Goal: Understand process/instructions

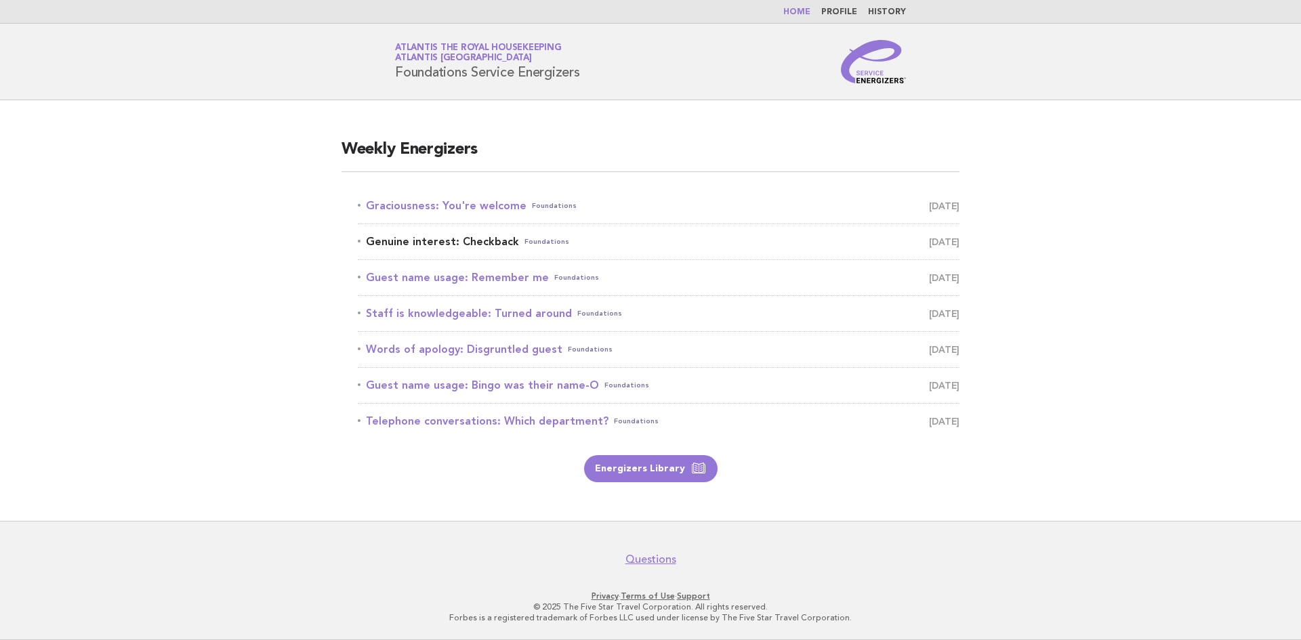
click at [479, 238] on link "Genuine interest: Checkback Foundations October 8" at bounding box center [658, 241] width 601 height 19
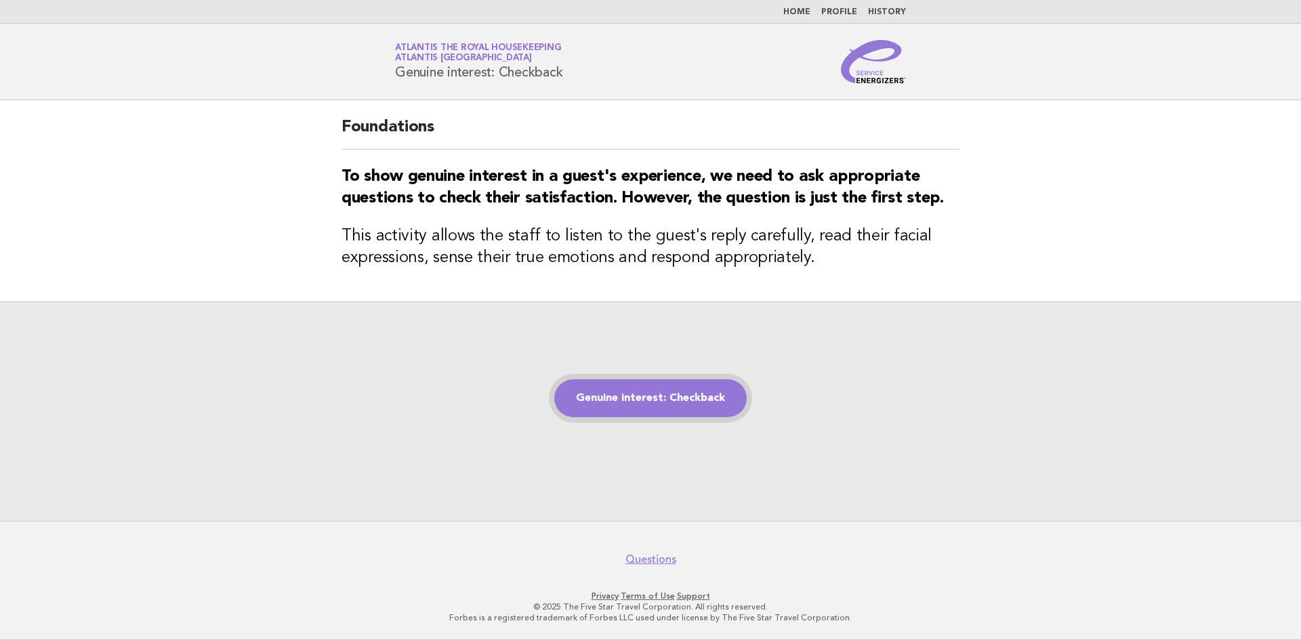
click at [652, 399] on link "Genuine interest: Checkback" at bounding box center [650, 398] width 192 height 38
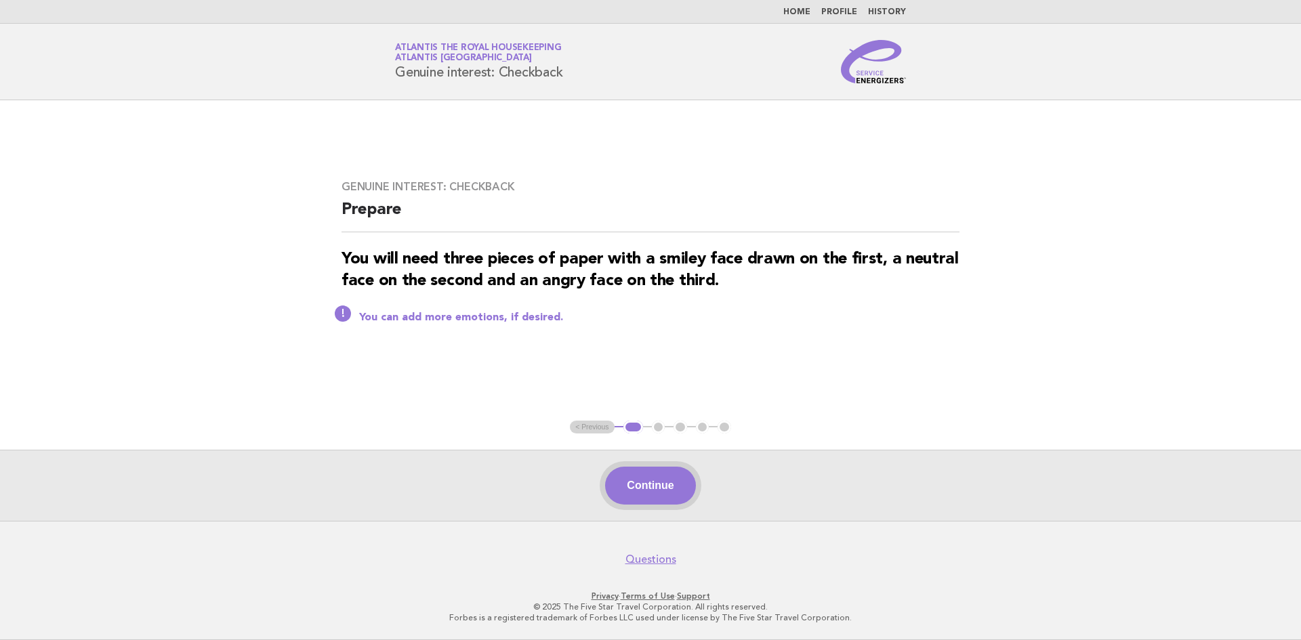
click at [662, 476] on button "Continue" at bounding box center [650, 486] width 90 height 38
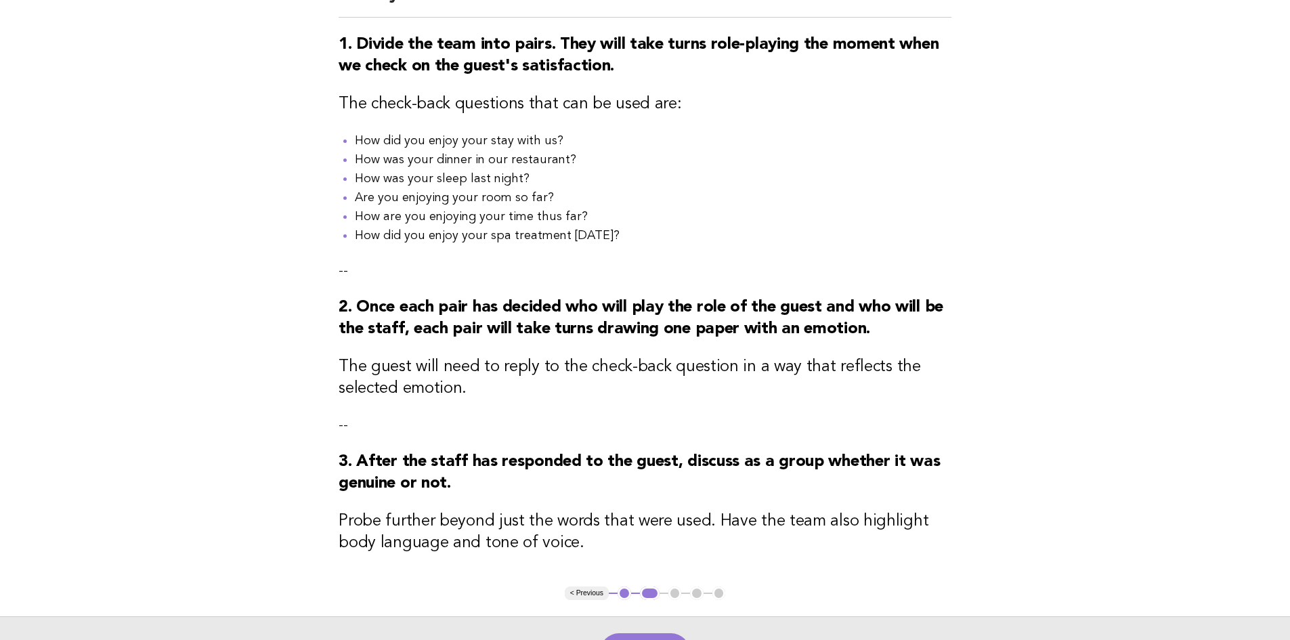
scroll to position [134, 0]
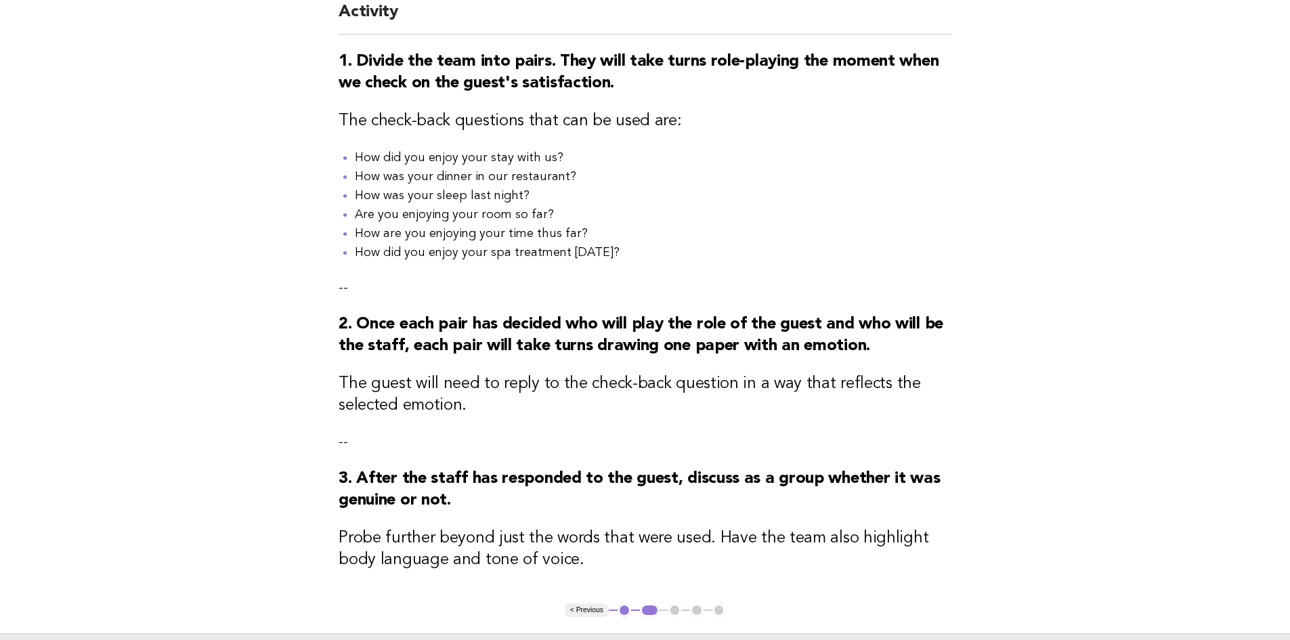
click at [1287, 457] on main "Genuine interest: Checkback Activity 1. Divide the team into pairs. They will t…" at bounding box center [645, 335] width 1290 height 738
drag, startPoint x: 1286, startPoint y: 450, endPoint x: 1293, endPoint y: 430, distance: 21.6
click at [1290, 430] on html "Home Profile History Service Energizers Atlantis the Royal Housekeeping Atlanti…" at bounding box center [645, 345] width 1290 height 958
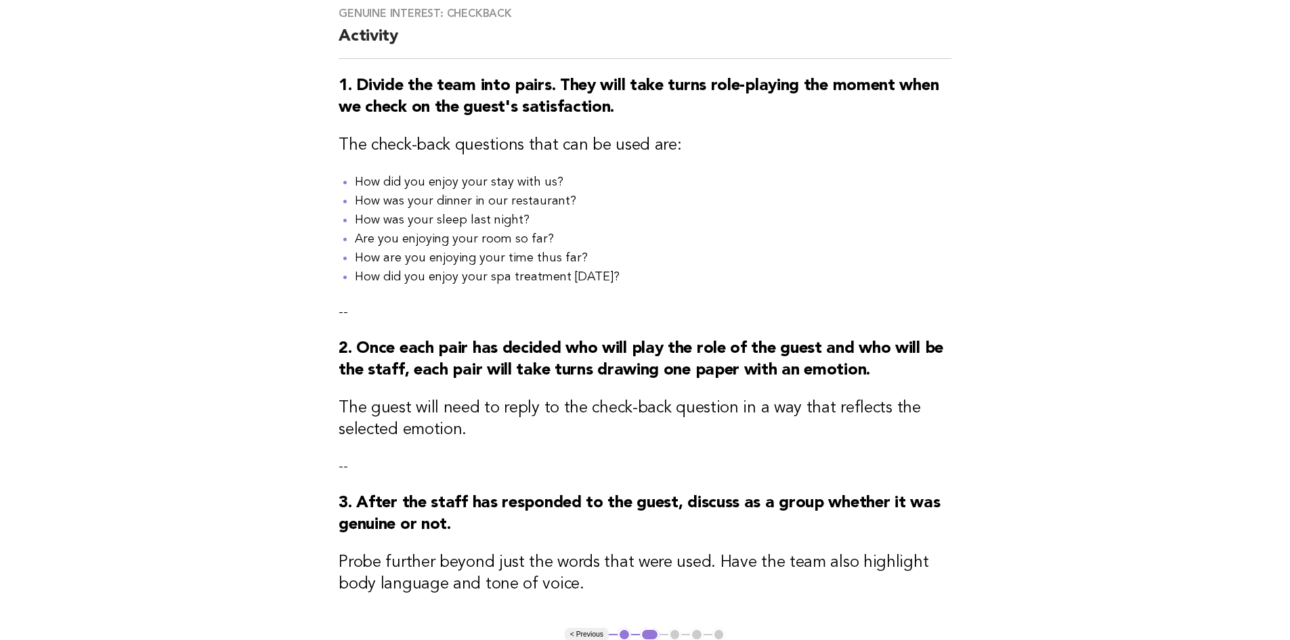
scroll to position [107, 0]
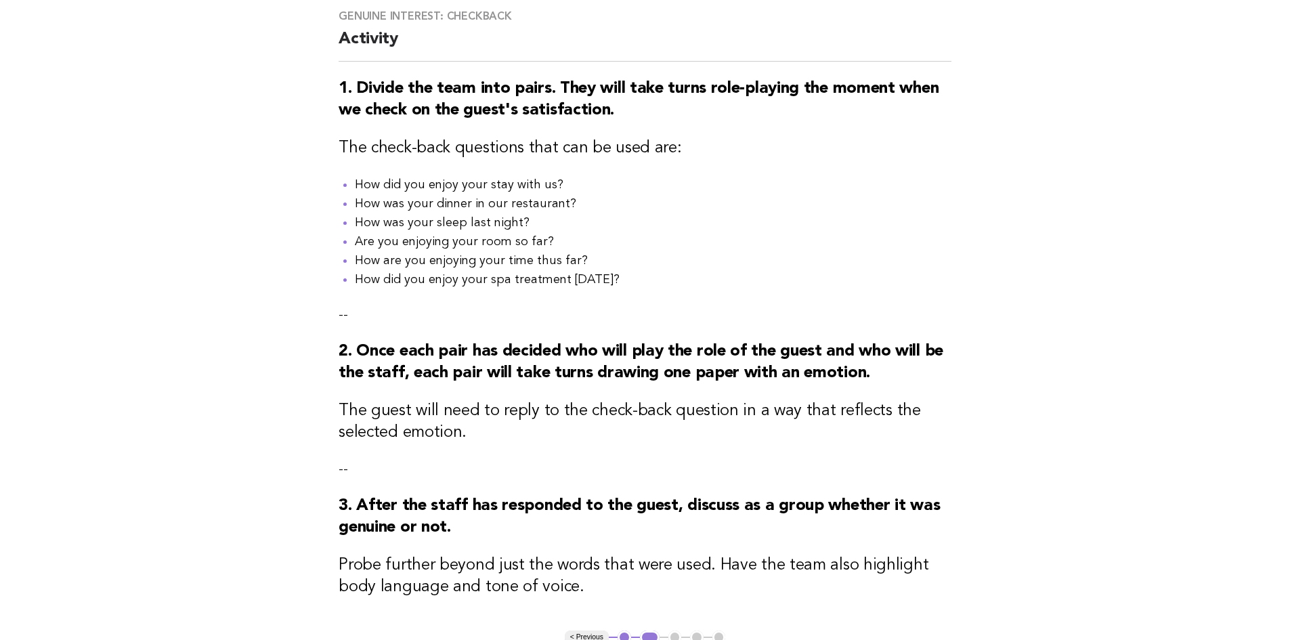
click at [1288, 473] on main "Genuine interest: Checkback Activity 1. Divide the team into pairs. They will t…" at bounding box center [645, 362] width 1290 height 738
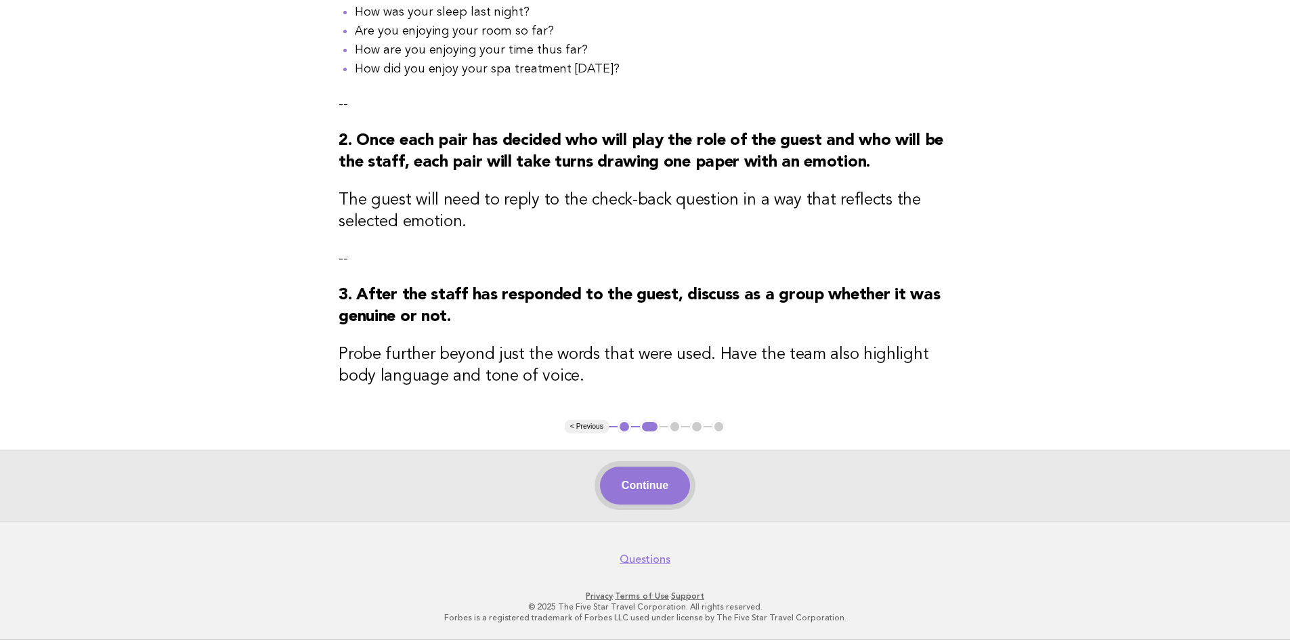
click at [650, 502] on button "Continue" at bounding box center [645, 486] width 90 height 38
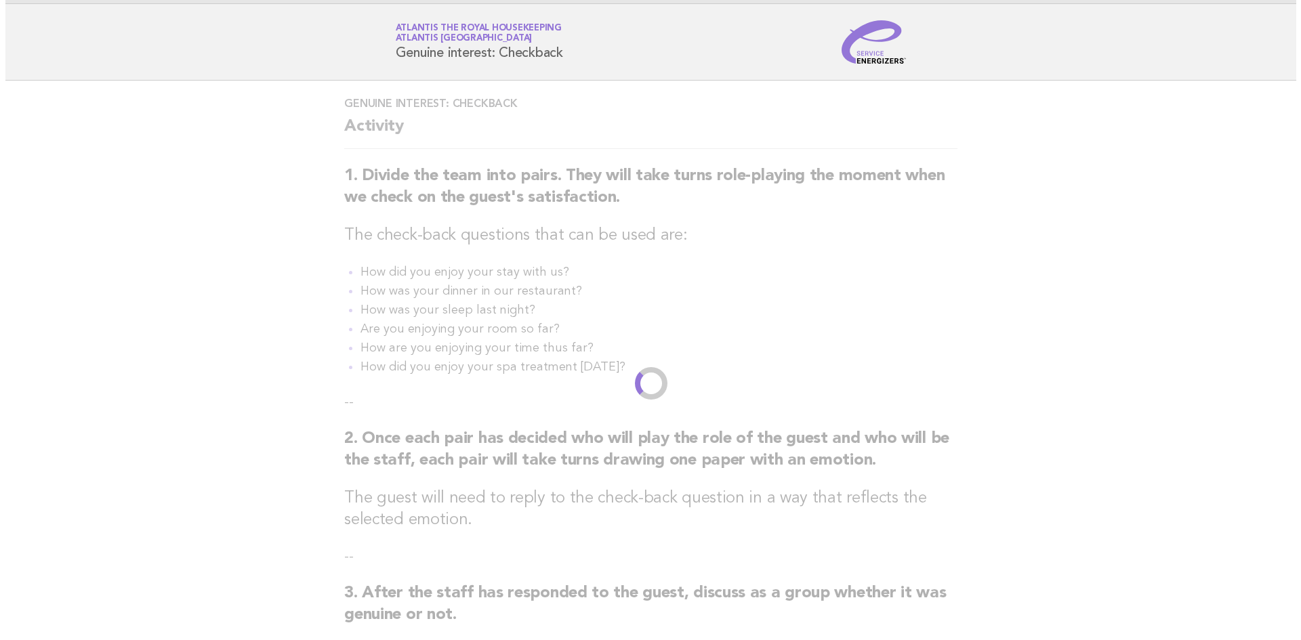
scroll to position [0, 0]
